Goal: Task Accomplishment & Management: Complete application form

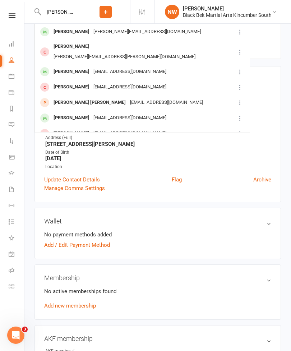
type input "[PERSON_NAME]"
click at [72, 32] on div "[PERSON_NAME]" at bounding box center [71, 32] width 40 height 10
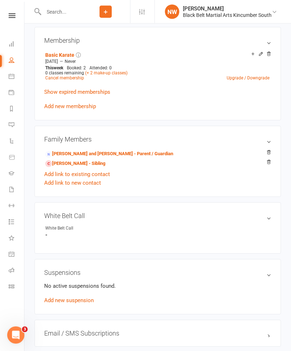
scroll to position [304, 0]
click at [101, 157] on link "[PERSON_NAME] and [PERSON_NAME] - Parent / Guardian" at bounding box center [109, 154] width 128 height 8
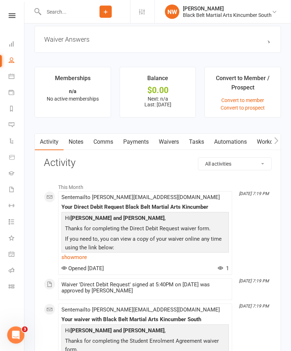
scroll to position [580, 0]
click at [174, 145] on link "Waivers" at bounding box center [169, 141] width 30 height 17
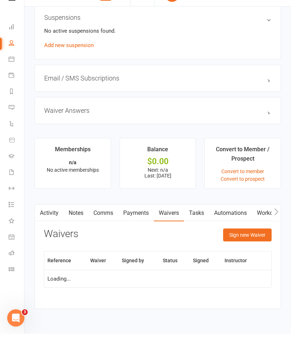
scroll to position [508, 0]
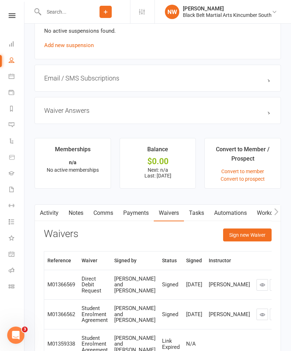
click at [246, 238] on button "Sign new Waiver" at bounding box center [247, 234] width 48 height 13
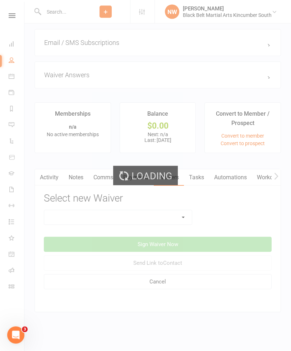
scroll to position [553, 0]
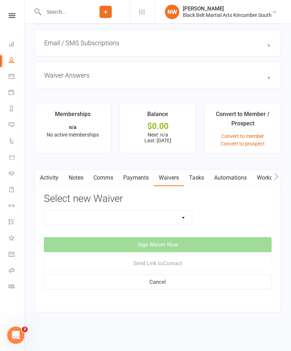
click at [174, 210] on select "Direct Debit Request Festival Enrolment Student Enrolment Agreement" at bounding box center [118, 217] width 148 height 14
select select "11213"
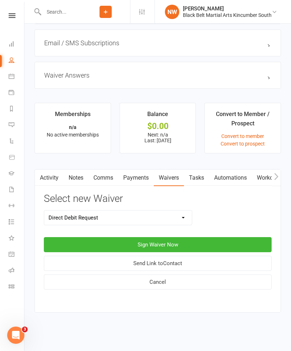
click at [194, 238] on button "Sign Waiver Now" at bounding box center [158, 244] width 228 height 15
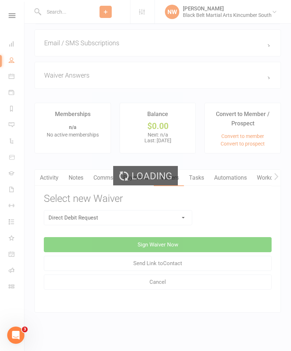
select select "bank_account"
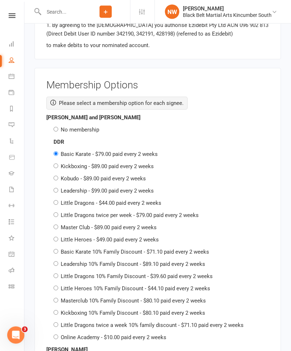
scroll to position [820, 0]
click at [90, 126] on label "No membership" at bounding box center [80, 129] width 38 height 6
click at [58, 127] on input "No membership" at bounding box center [55, 129] width 5 height 5
radio input "true"
radio input "false"
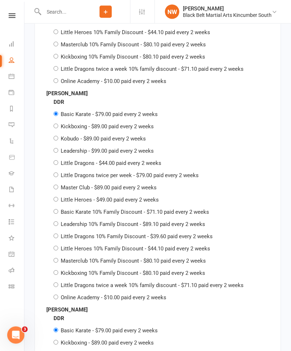
scroll to position [1079, 0]
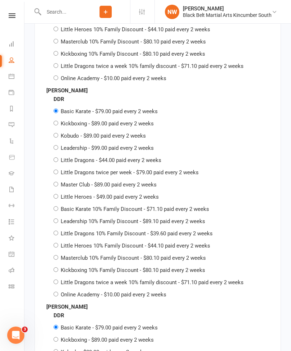
click at [177, 206] on label "Basic Karate 10% Family Discount - $71.10 paid every 2 weeks" at bounding box center [135, 209] width 148 height 6
click at [58, 206] on input "Basic Karate 10% Family Discount - $71.10 paid every 2 weeks" at bounding box center [55, 208] width 5 height 5
radio input "true"
radio input "false"
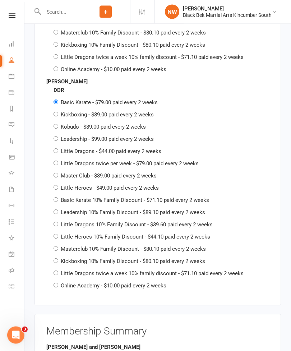
scroll to position [1305, 0]
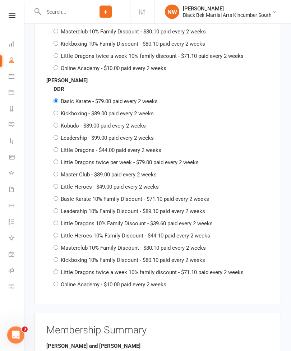
click at [191, 196] on label "Basic Karate 10% Family Discount - $71.10 paid every 2 weeks" at bounding box center [135, 199] width 148 height 6
click at [58, 196] on input "Basic Karate 10% Family Discount - $71.10 paid every 2 weeks" at bounding box center [55, 198] width 5 height 5
radio input "true"
radio input "false"
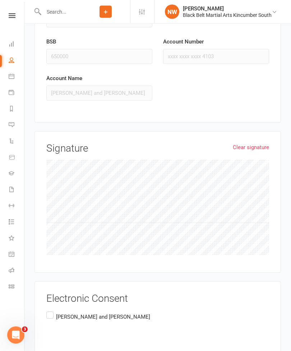
scroll to position [1955, 0]
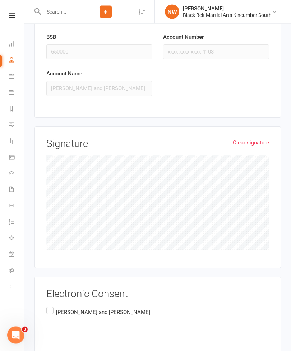
click at [52, 306] on label "[PERSON_NAME] and [PERSON_NAME]" at bounding box center [98, 318] width 105 height 25
click at [51, 306] on input "[PERSON_NAME] and [PERSON_NAME]" at bounding box center [48, 306] width 5 height 0
